Goal: Task Accomplishment & Management: Manage account settings

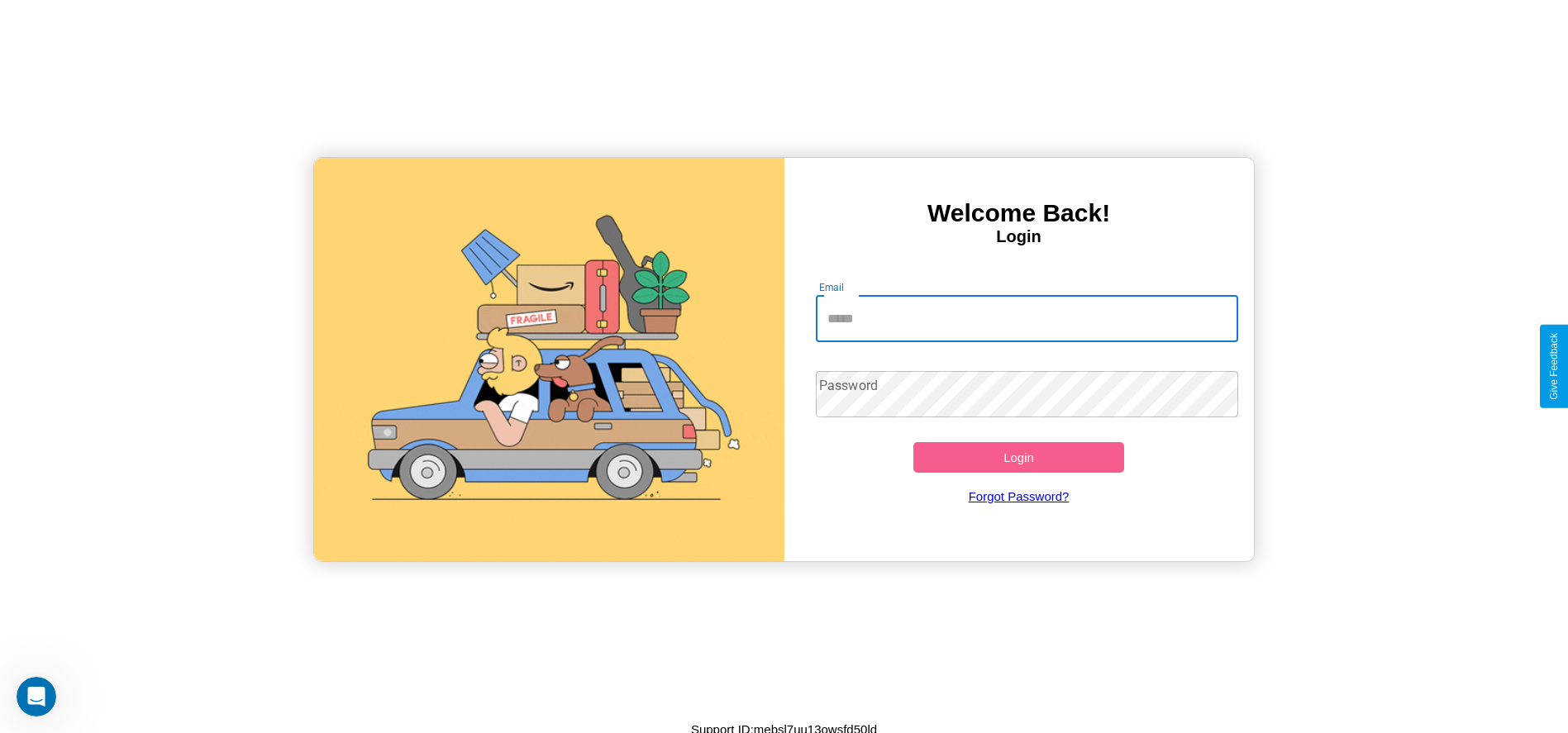
click at [1027, 319] on input "Email" at bounding box center [1027, 319] width 422 height 46
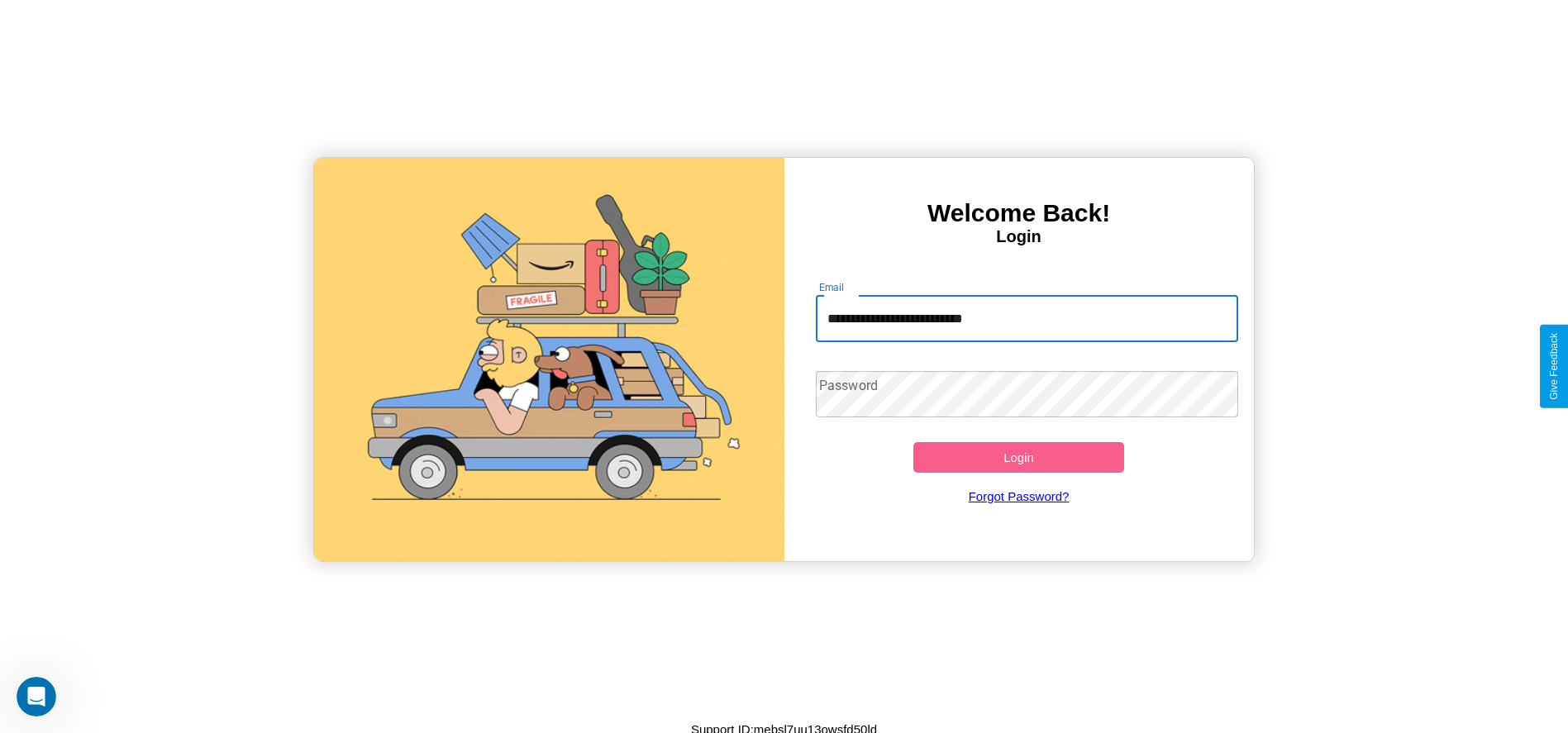
type input "**********"
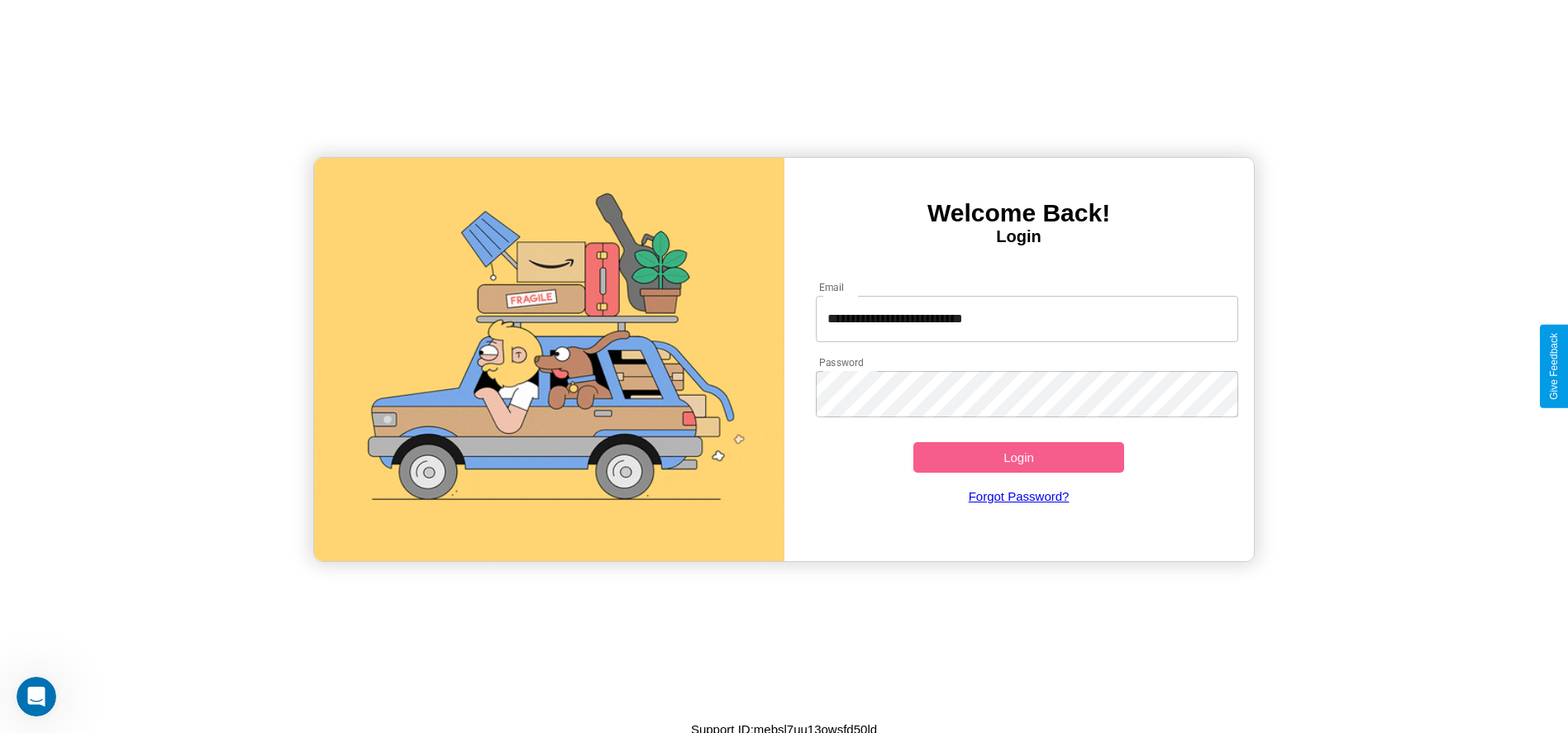
click at [1018, 457] on button "Login" at bounding box center [1019, 457] width 212 height 30
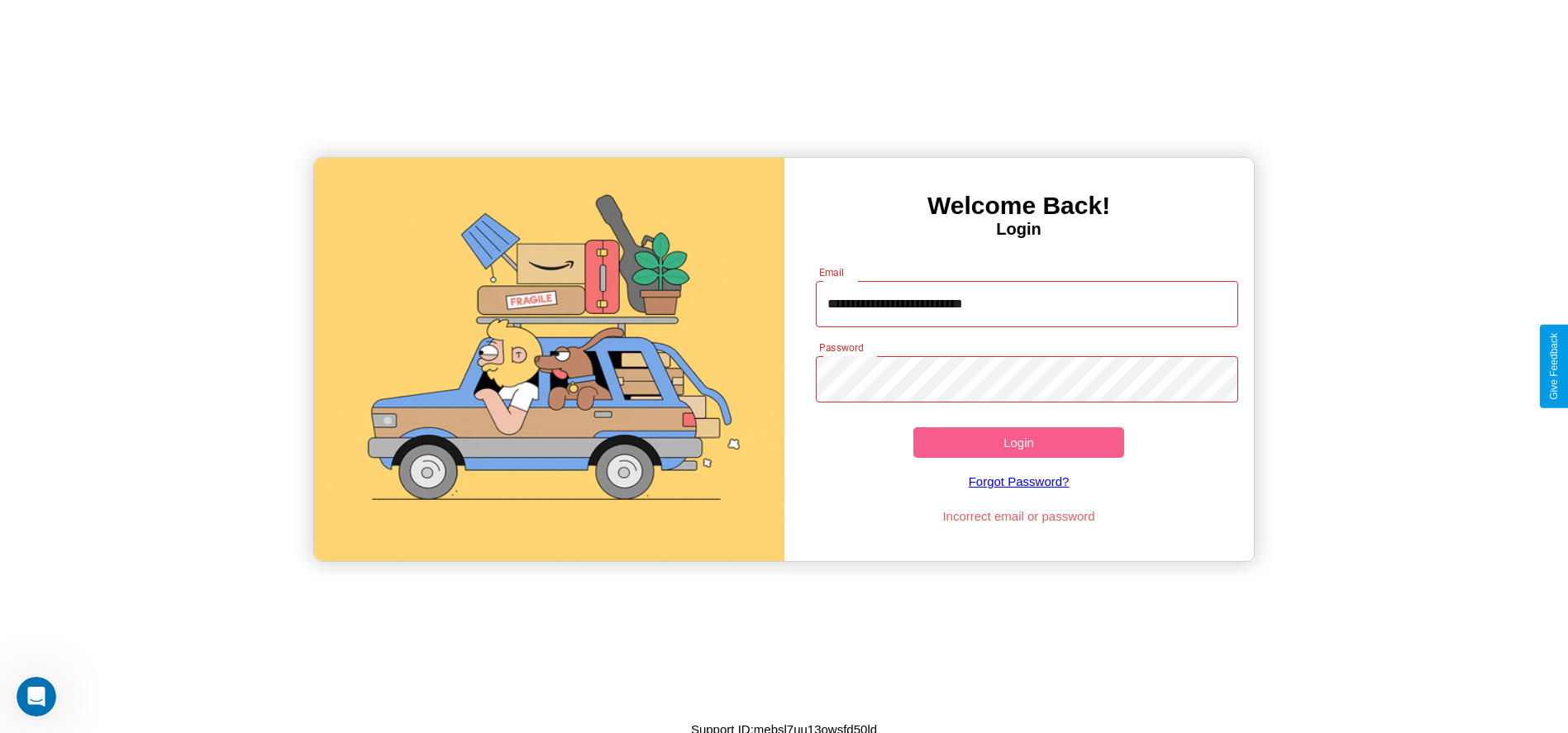
click at [1018, 443] on button "Login" at bounding box center [1019, 442] width 212 height 30
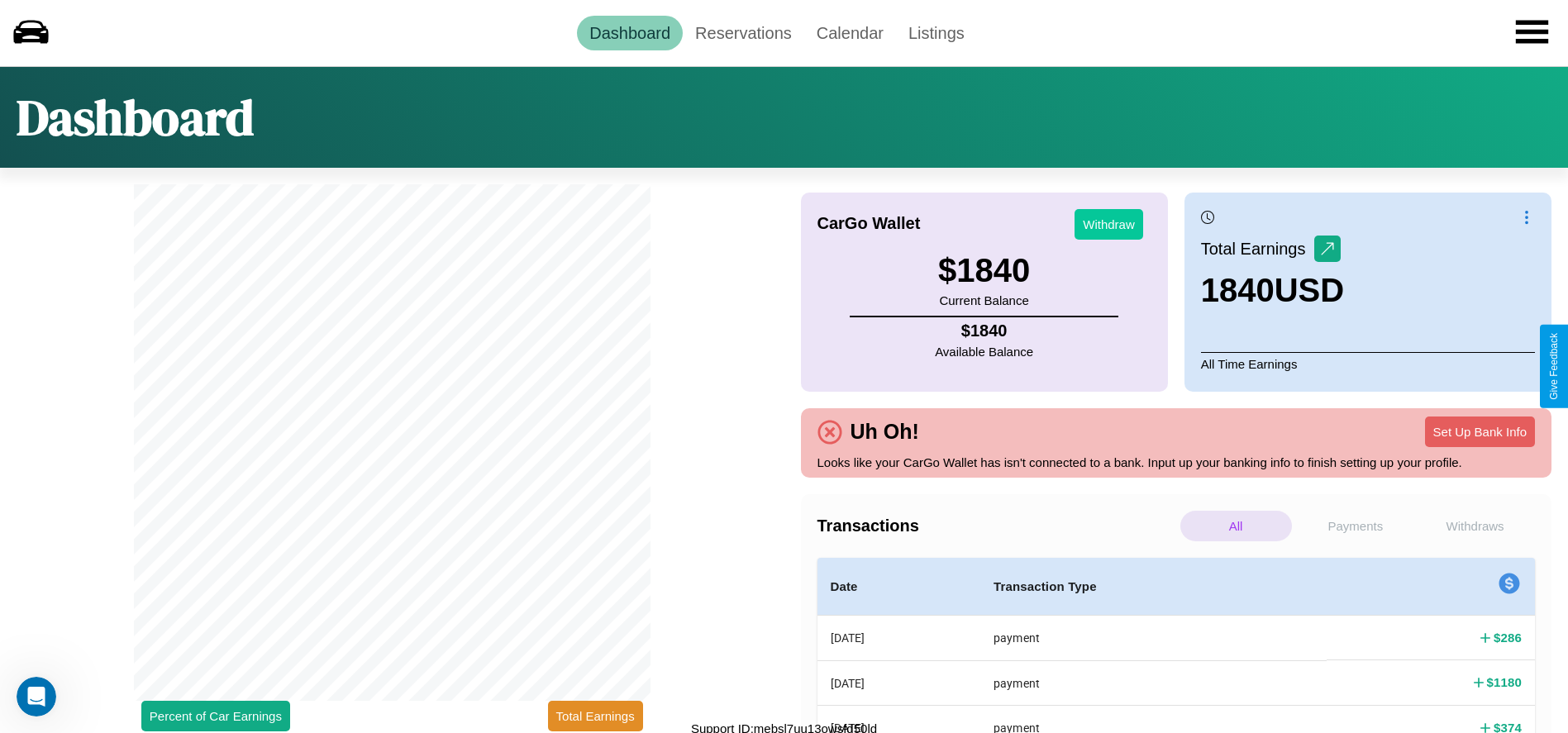
click at [1108, 224] on button "Withdraw" at bounding box center [1109, 224] width 68 height 30
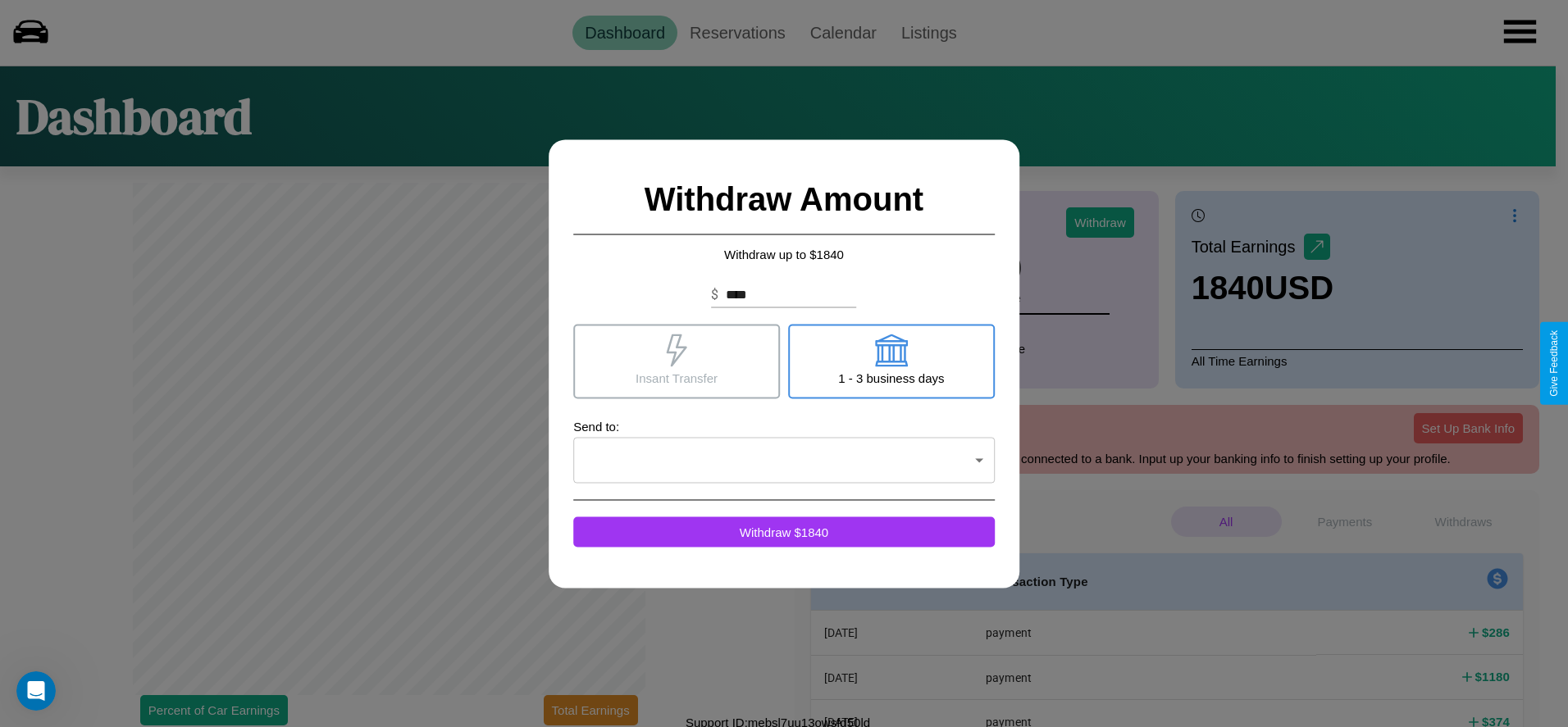
click at [891, 361] on icon at bounding box center [892, 350] width 33 height 33
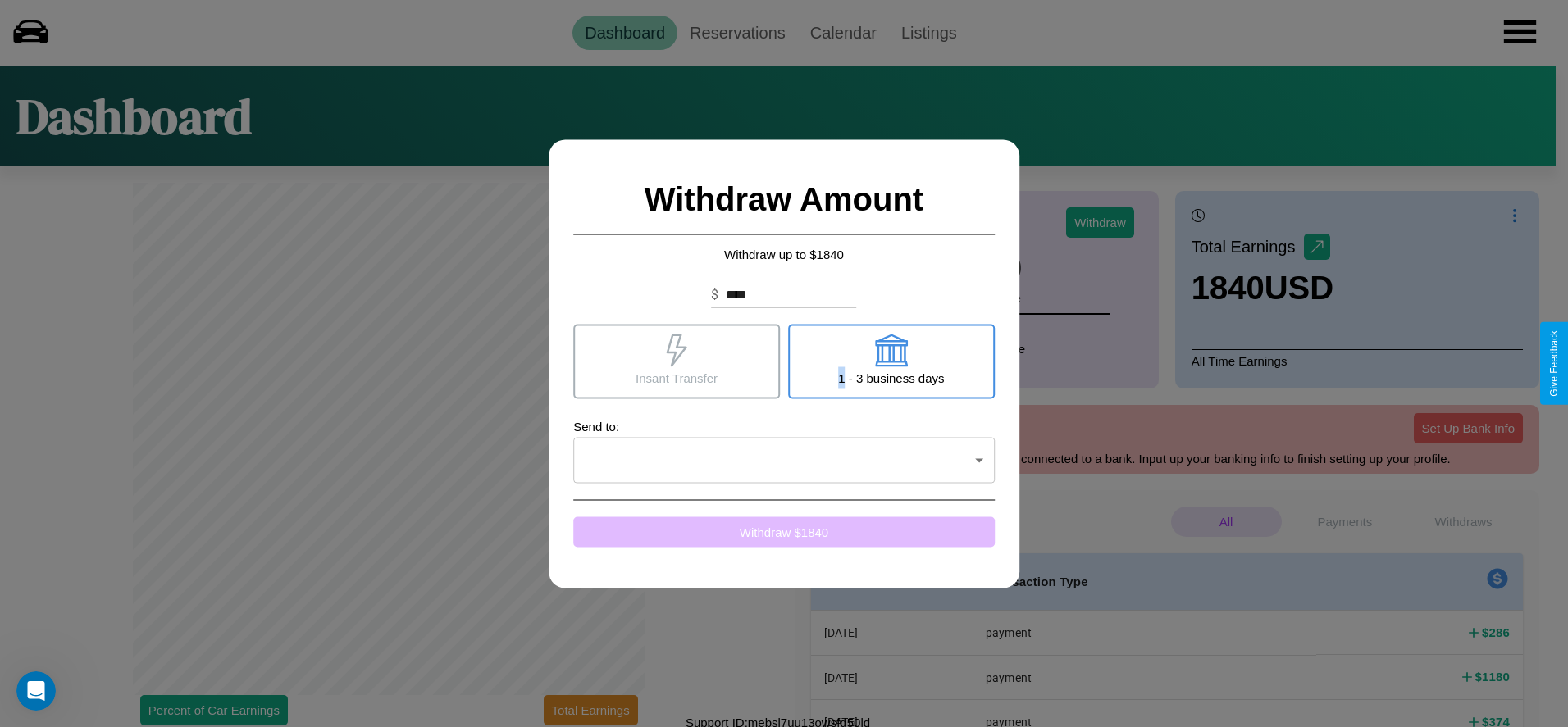
click at [784, 531] on button "Withdraw $ 1840" at bounding box center [784, 531] width 422 height 30
